Goal: Information Seeking & Learning: Find specific fact

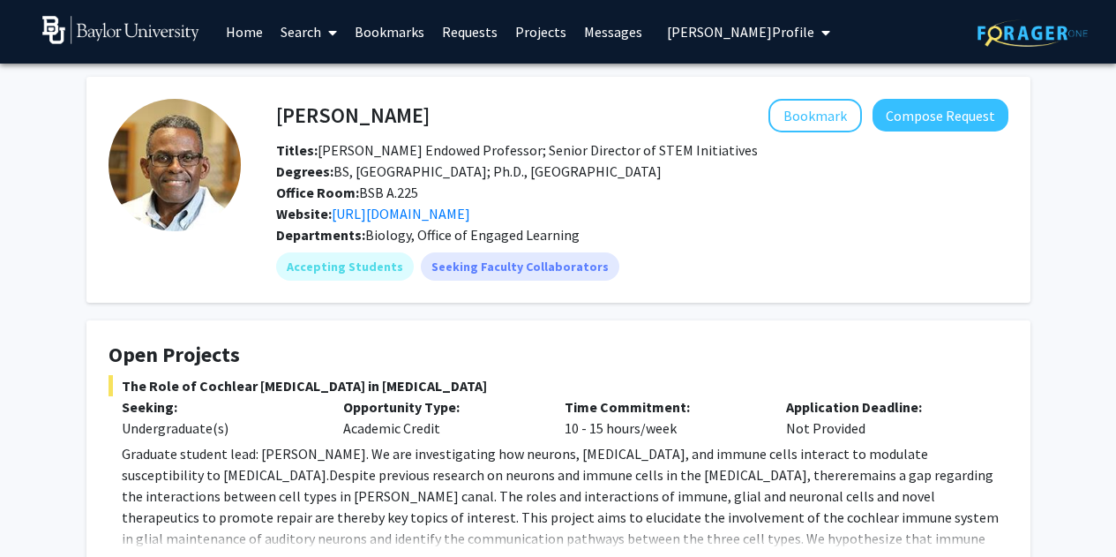
click at [251, 35] on link "Home" at bounding box center [244, 32] width 55 height 62
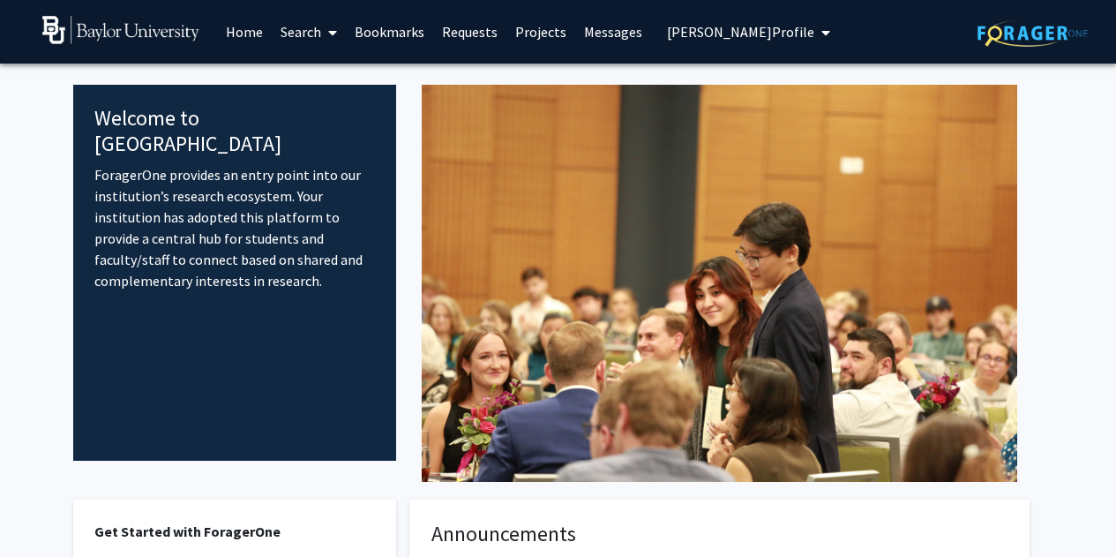
click at [310, 27] on link "Search" at bounding box center [309, 32] width 74 height 62
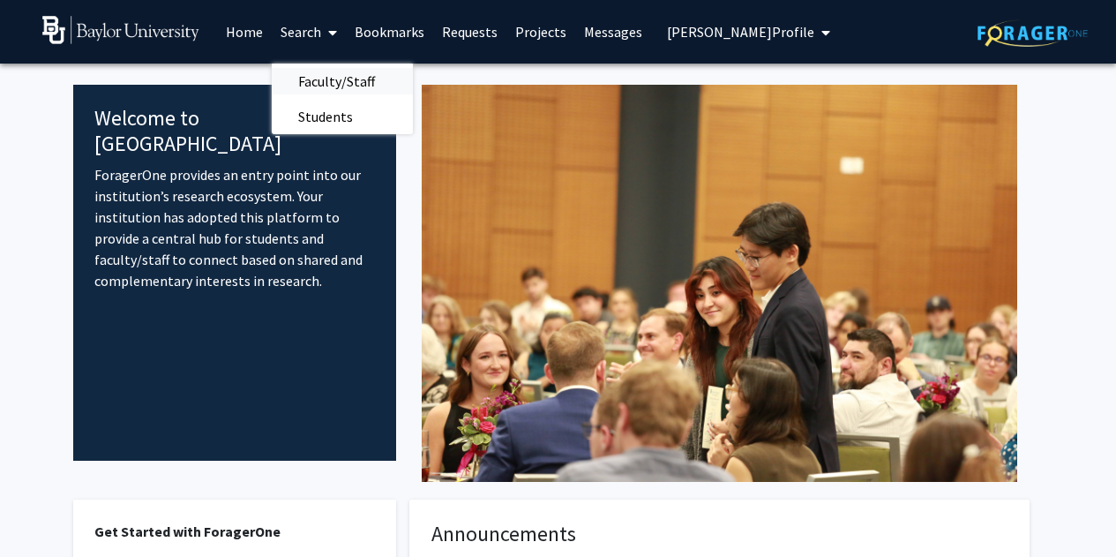
click at [312, 75] on span "Faculty/Staff" at bounding box center [337, 81] width 130 height 35
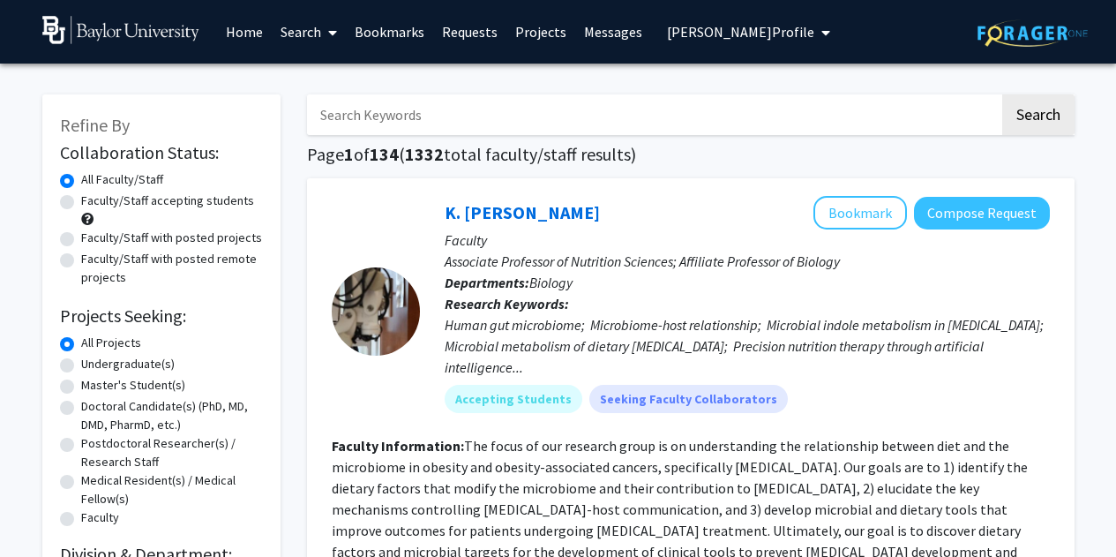
click at [357, 122] on input "Search Keywords" at bounding box center [653, 114] width 692 height 41
type input "mouse model"
click at [1002, 94] on button "Search" at bounding box center [1038, 114] width 72 height 41
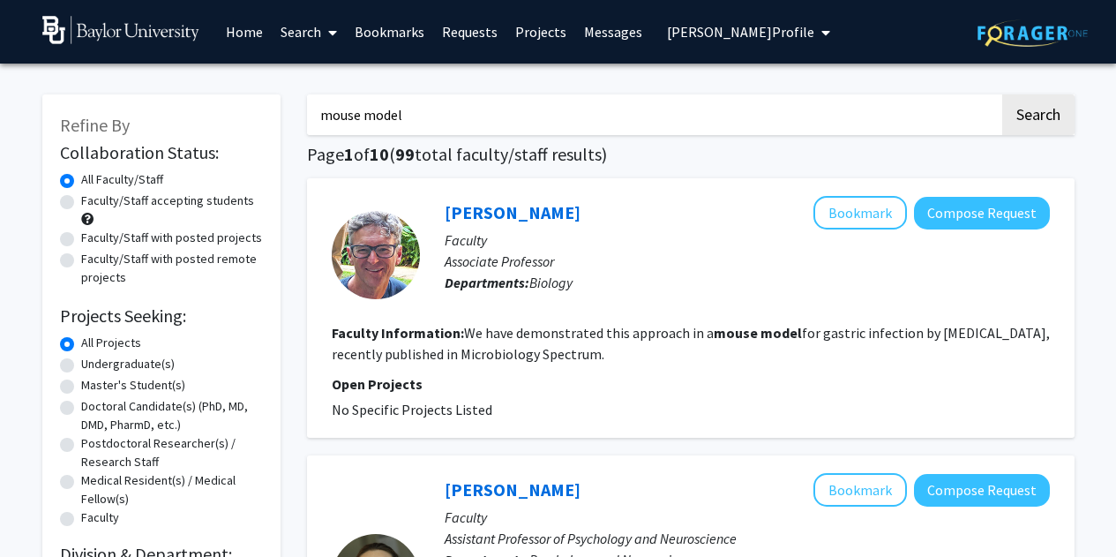
click at [239, 30] on link "Home" at bounding box center [244, 32] width 55 height 62
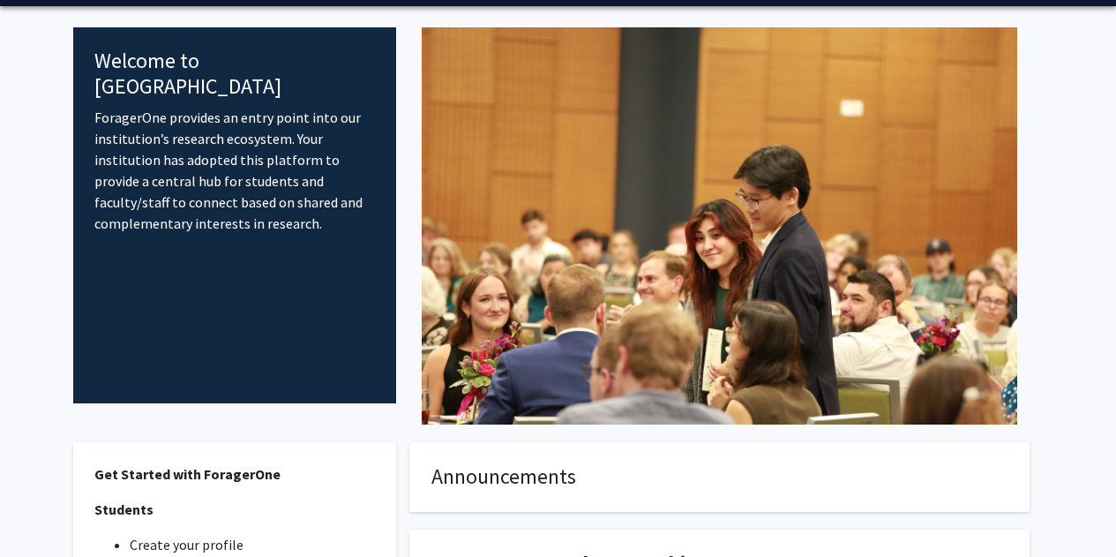
scroll to position [88, 0]
